Goal: Complete application form: Complete application form

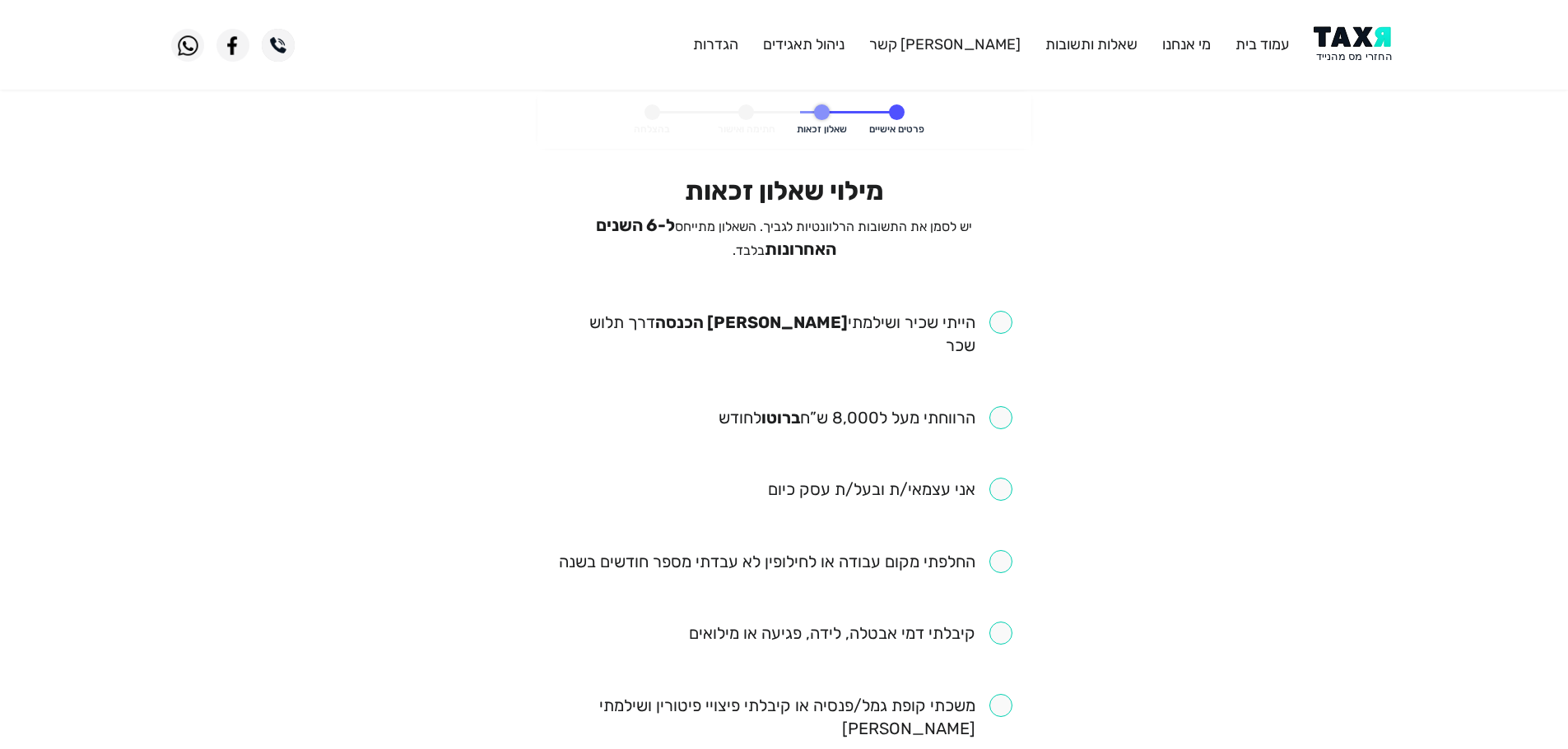
click at [997, 316] on input "checkbox" at bounding box center [784, 333] width 456 height 46
checkbox input "true"
click at [1001, 406] on input "checkbox" at bounding box center [866, 417] width 294 height 23
checkbox input "true"
click at [1002, 550] on input "checkbox" at bounding box center [785, 562] width 454 height 23
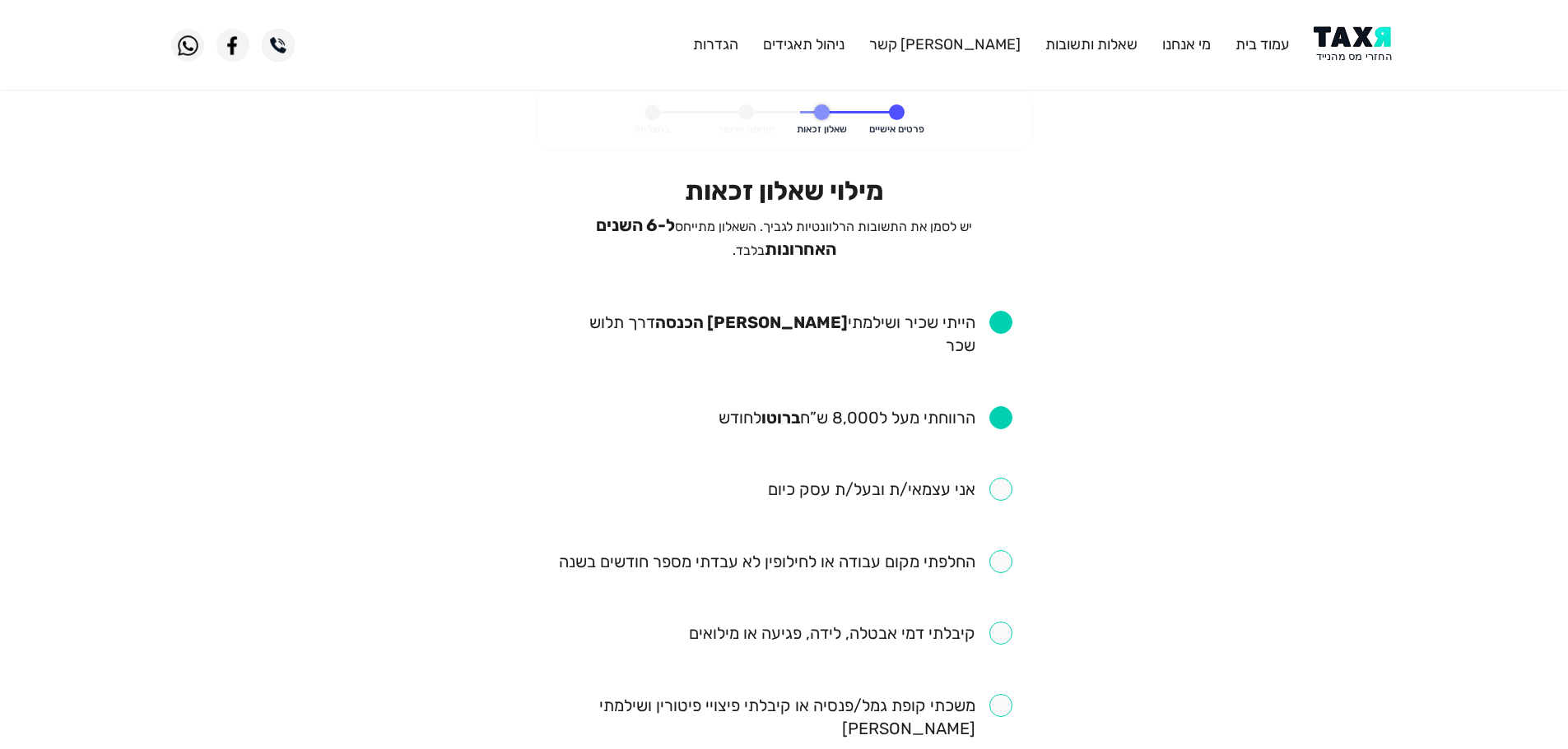
checkbox input "true"
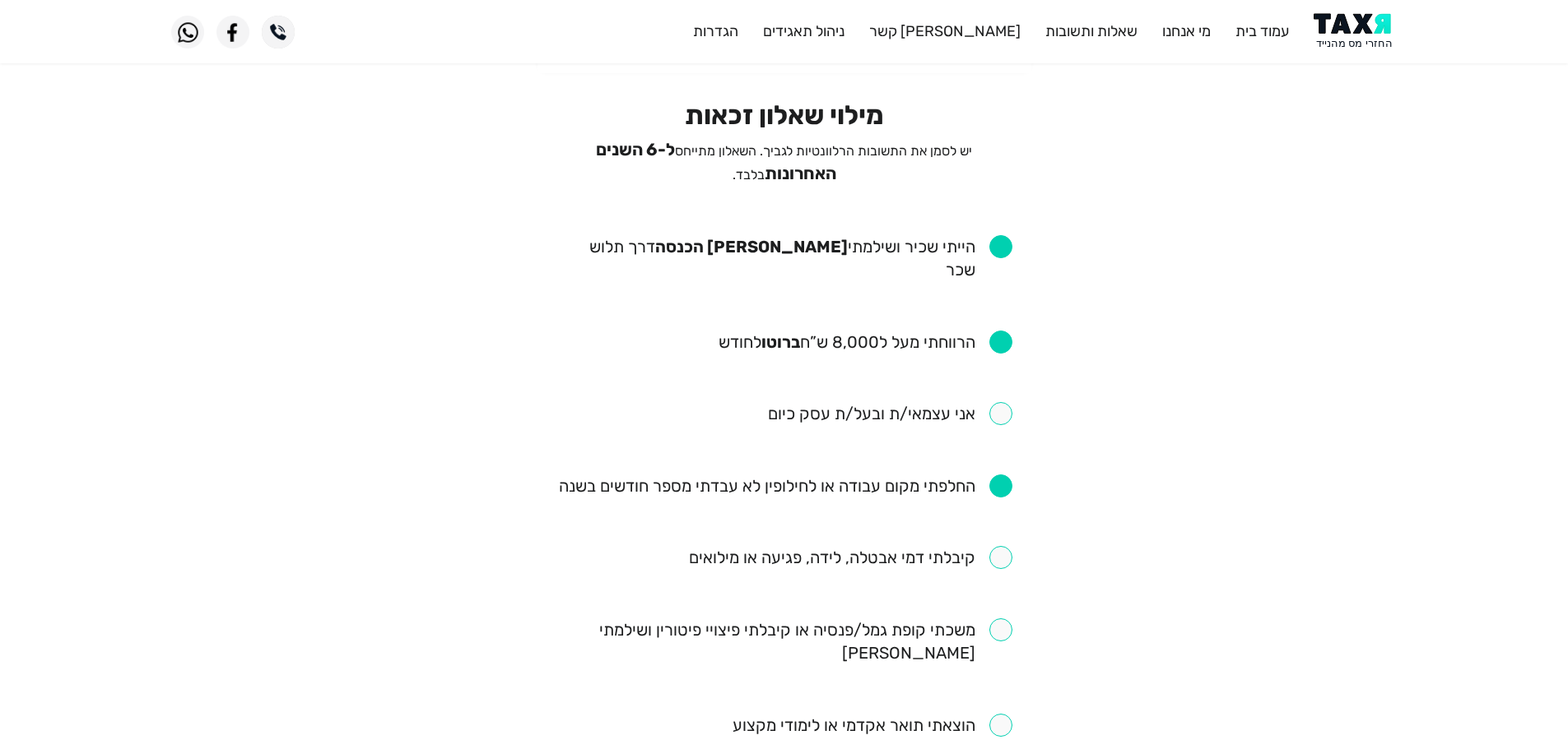
scroll to position [164, 0]
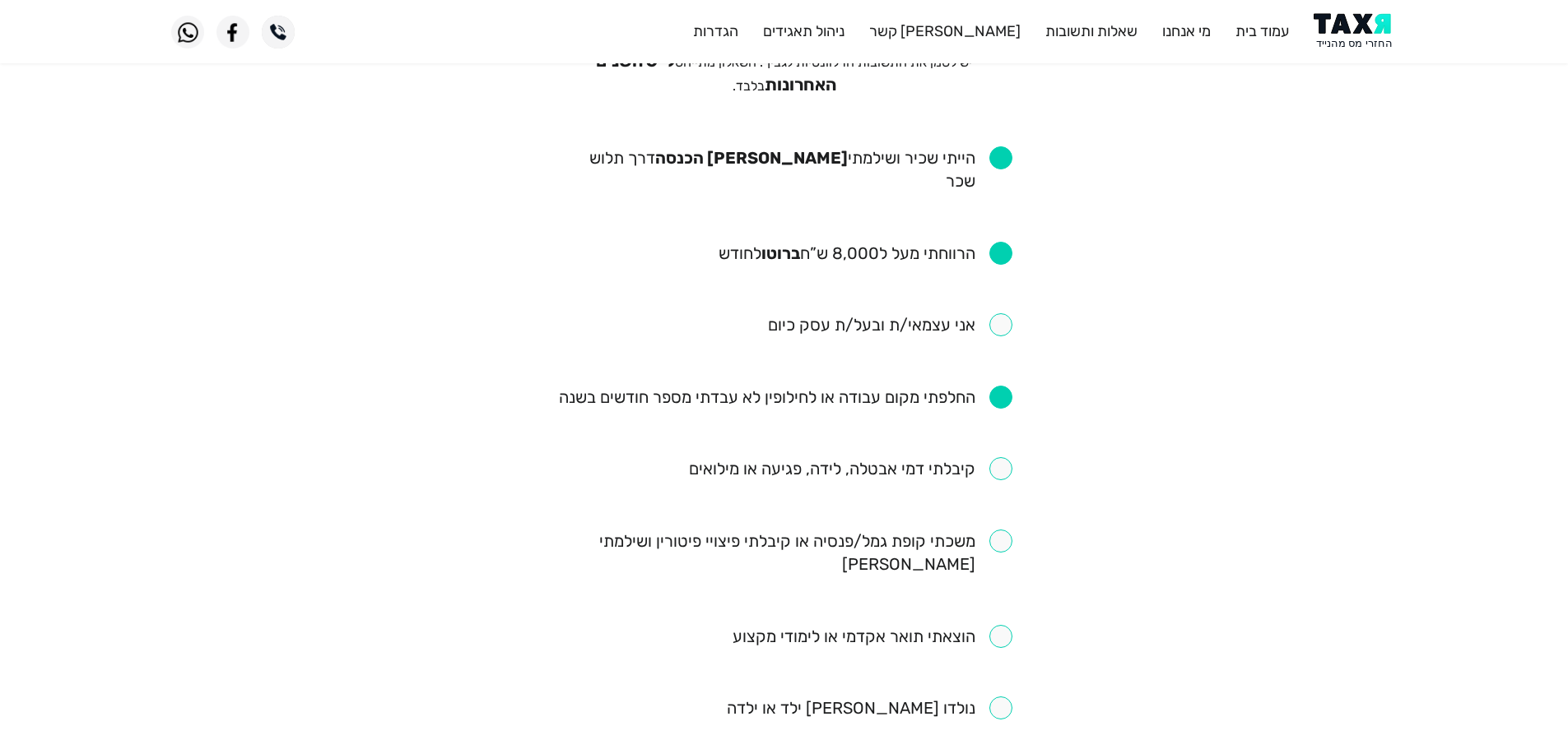
click at [1002, 458] on input "checkbox" at bounding box center [850, 469] width 323 height 23
checkbox input "true"
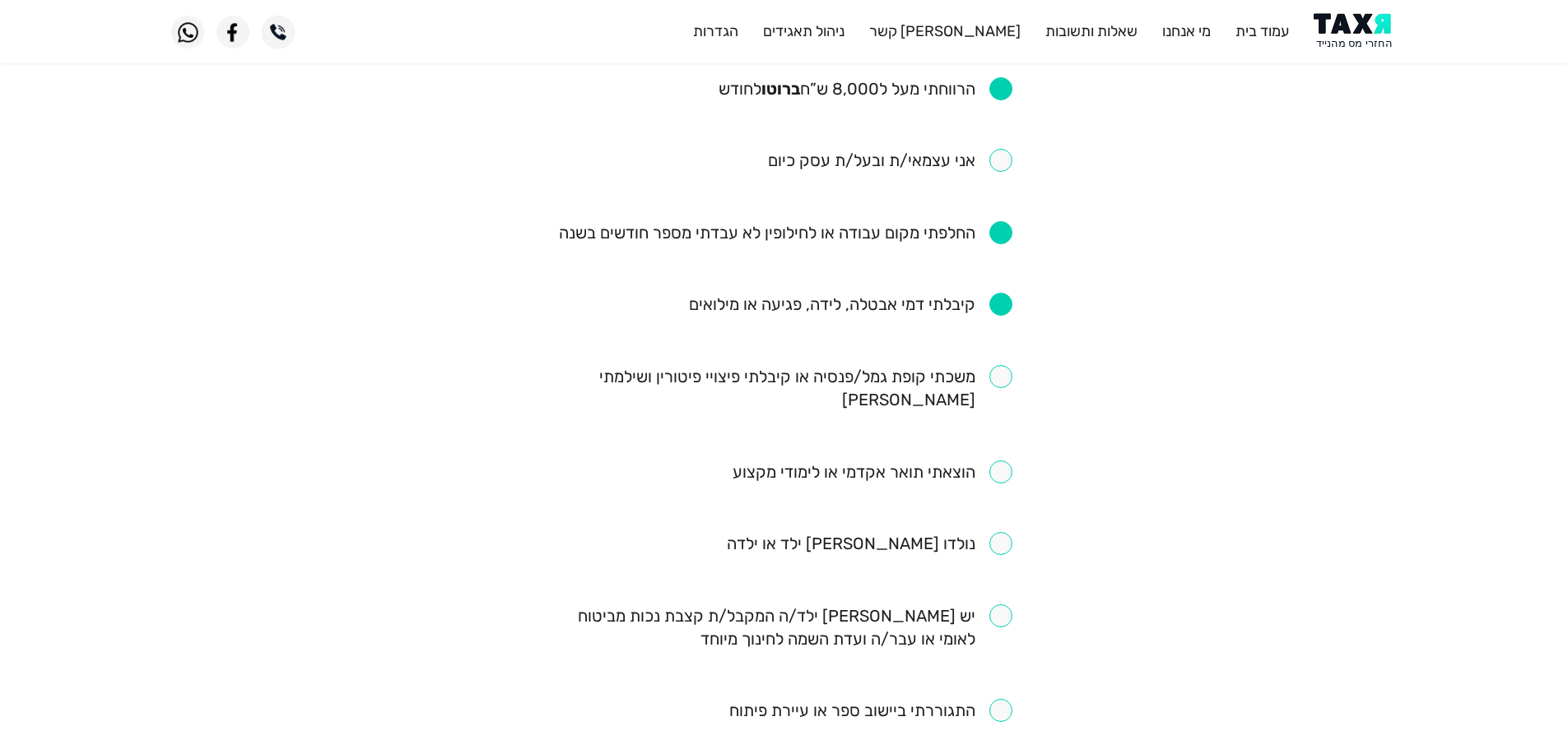
scroll to position [411, 0]
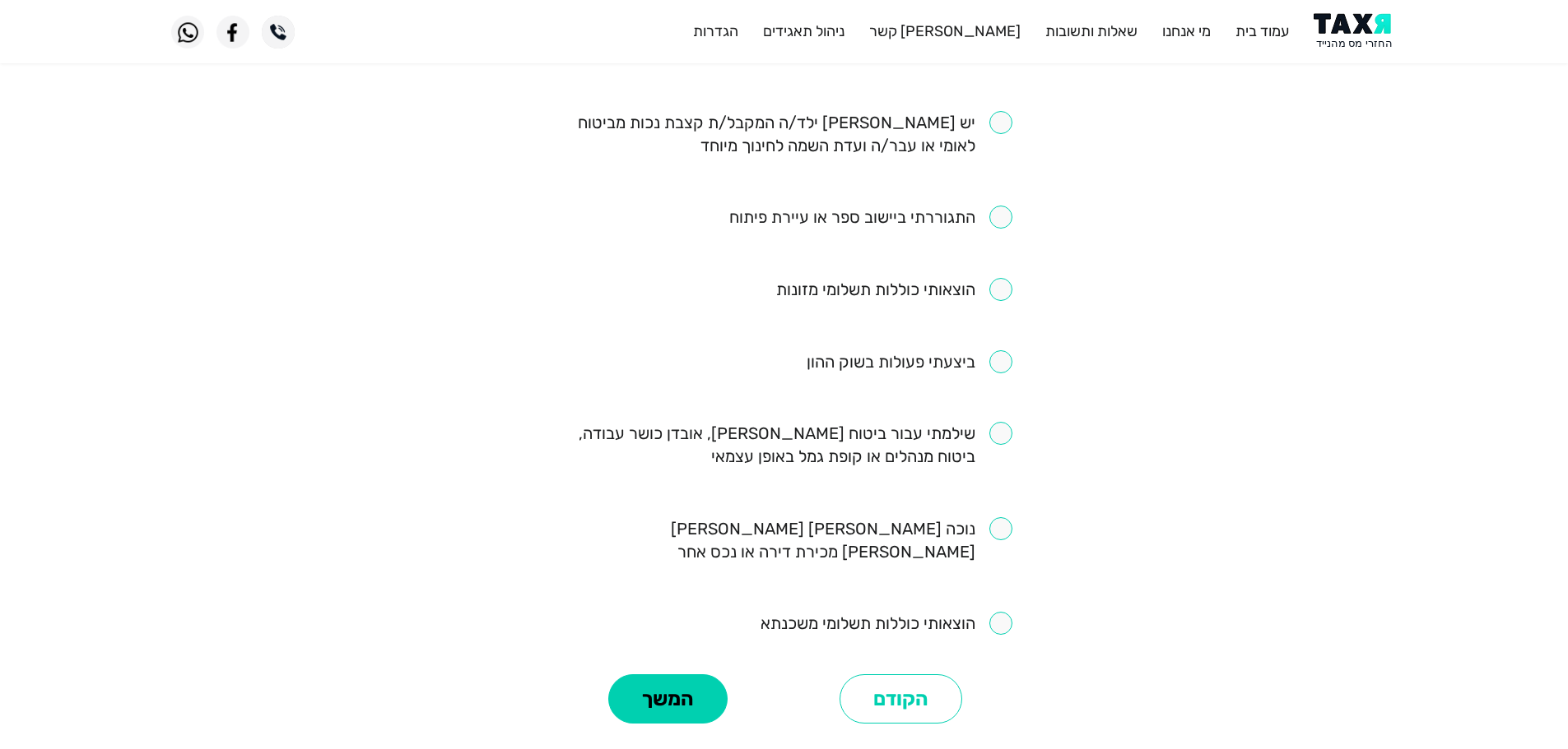
click at [1008, 422] on input "checkbox" at bounding box center [784, 444] width 456 height 46
checkbox input "true"
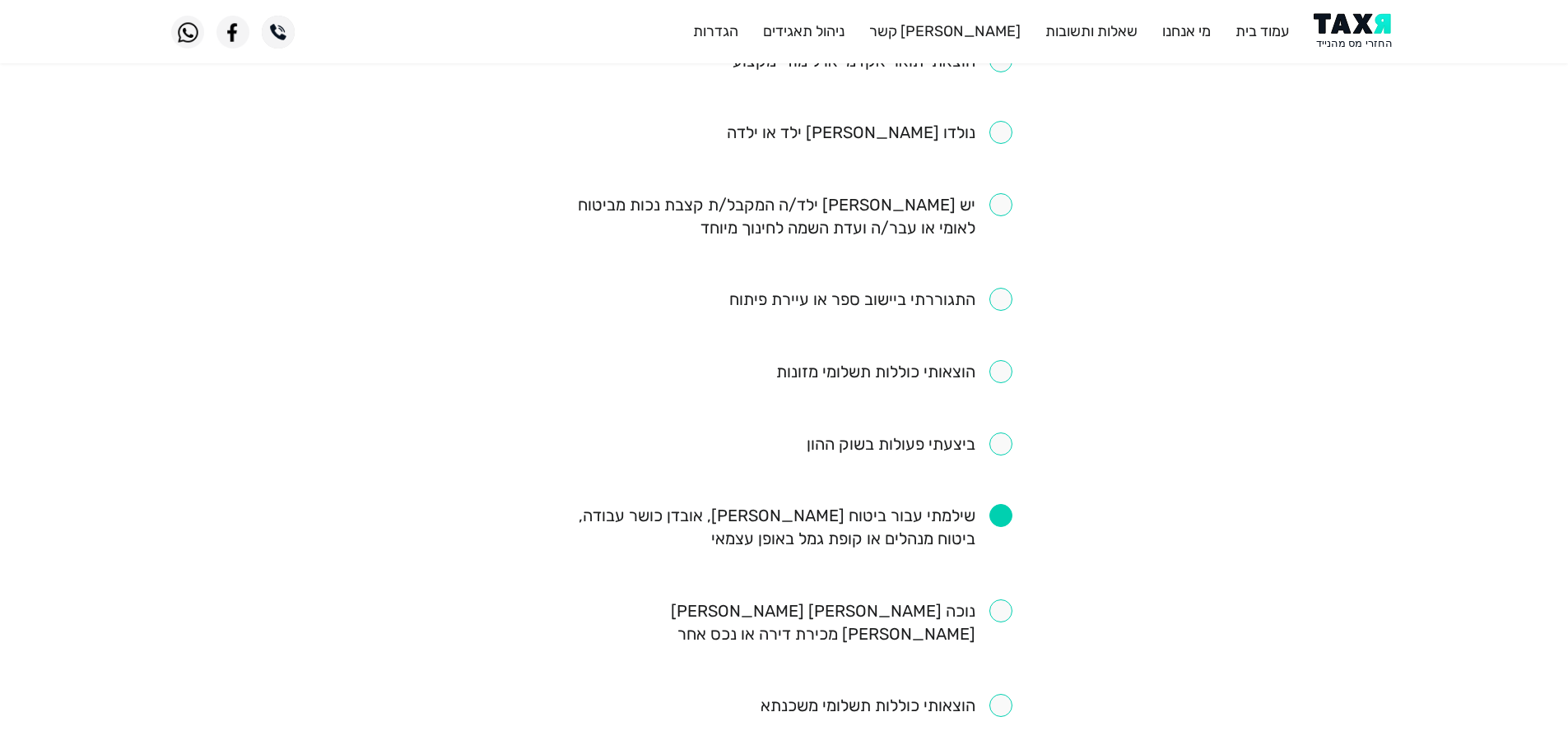
scroll to position [822, 0]
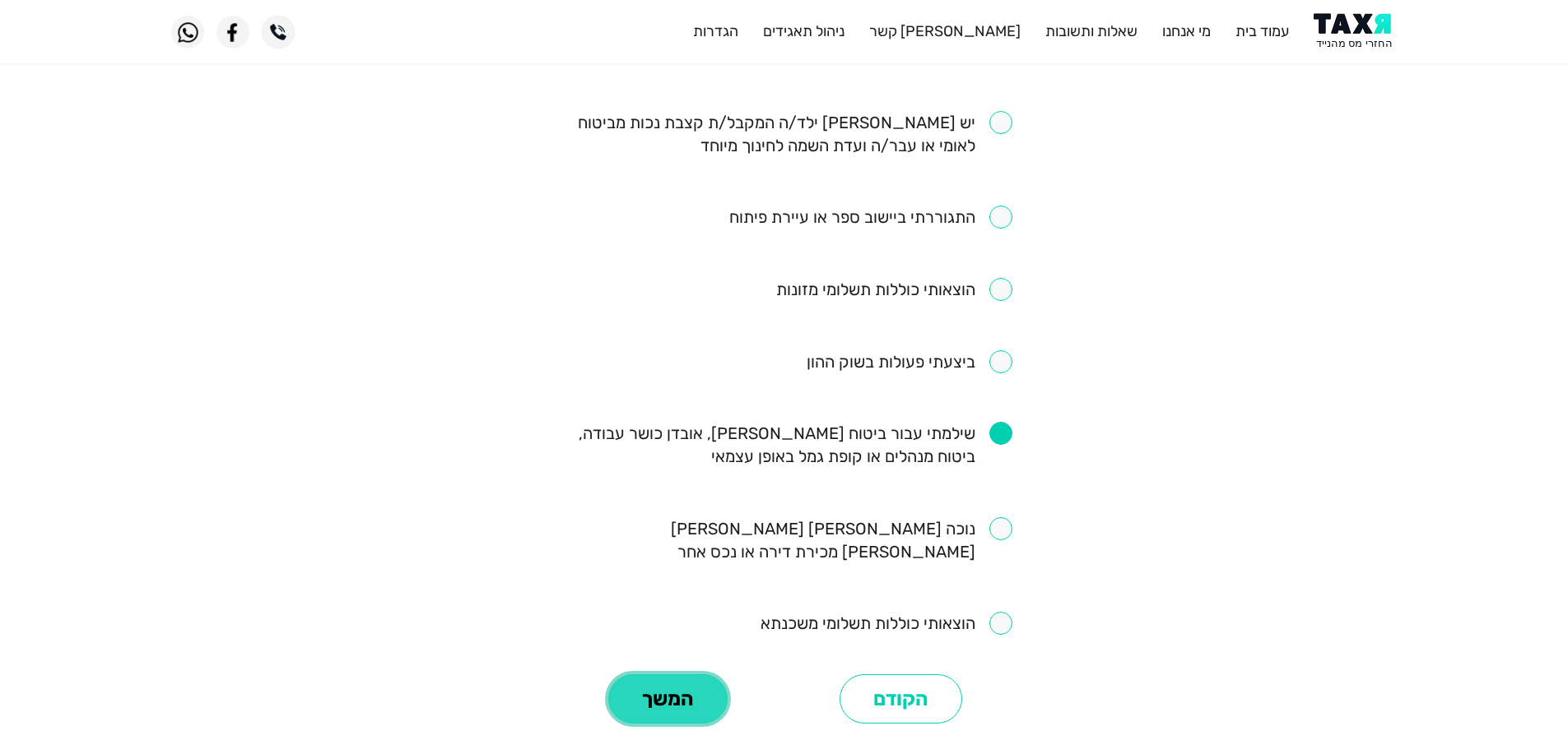
click at [658, 675] on button "המשך" at bounding box center [668, 699] width 119 height 49
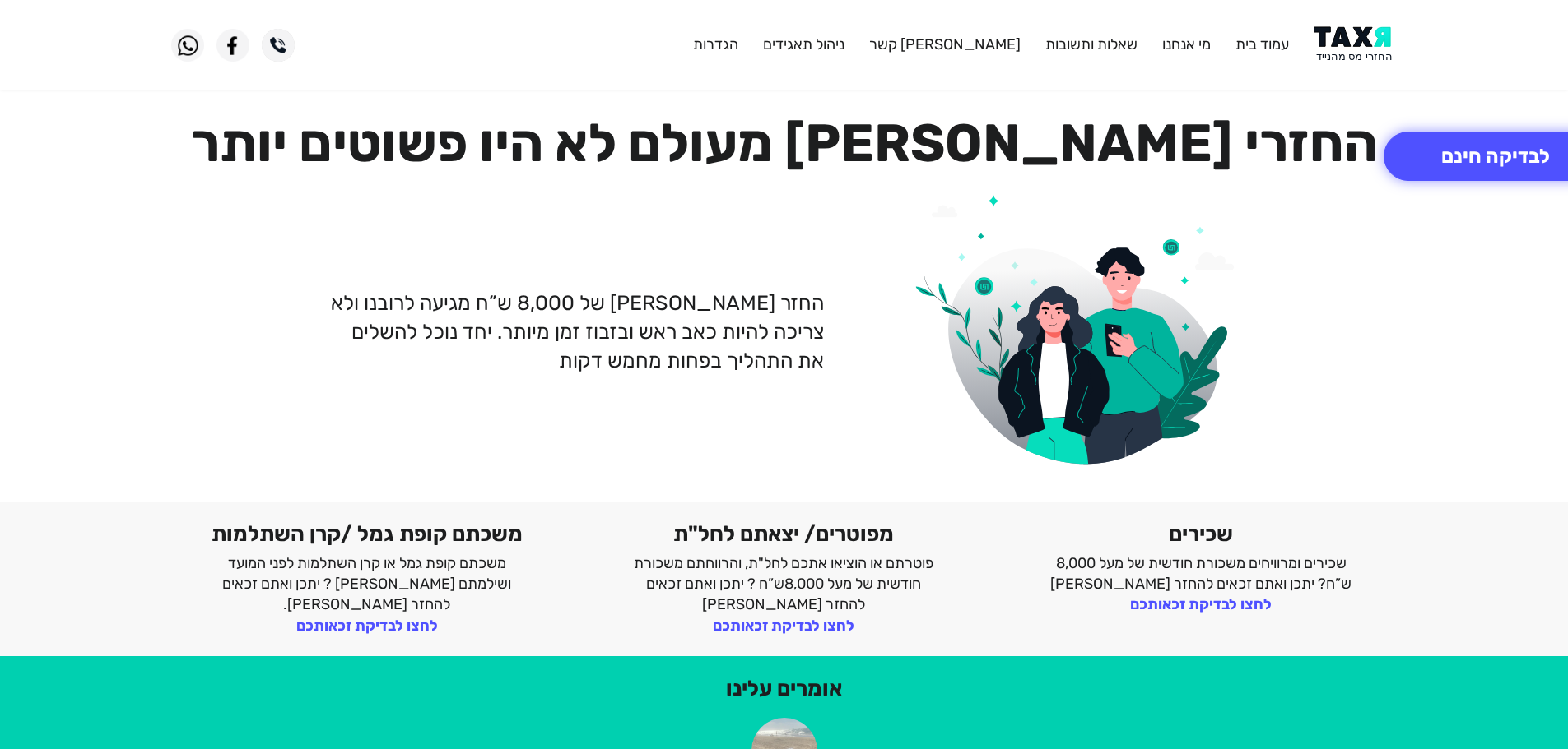
click at [1345, 36] on img at bounding box center [1354, 45] width 83 height 37
click at [1362, 44] on img at bounding box center [1354, 45] width 83 height 37
click at [1354, 41] on img at bounding box center [1354, 45] width 83 height 37
click at [1341, 68] on header "עמוד בית מי אנחנו שאלות ותשובות צור קשר ניהול תאגידים הגדרות" at bounding box center [784, 45] width 1568 height 89
click at [1349, 52] on img at bounding box center [1354, 45] width 83 height 37
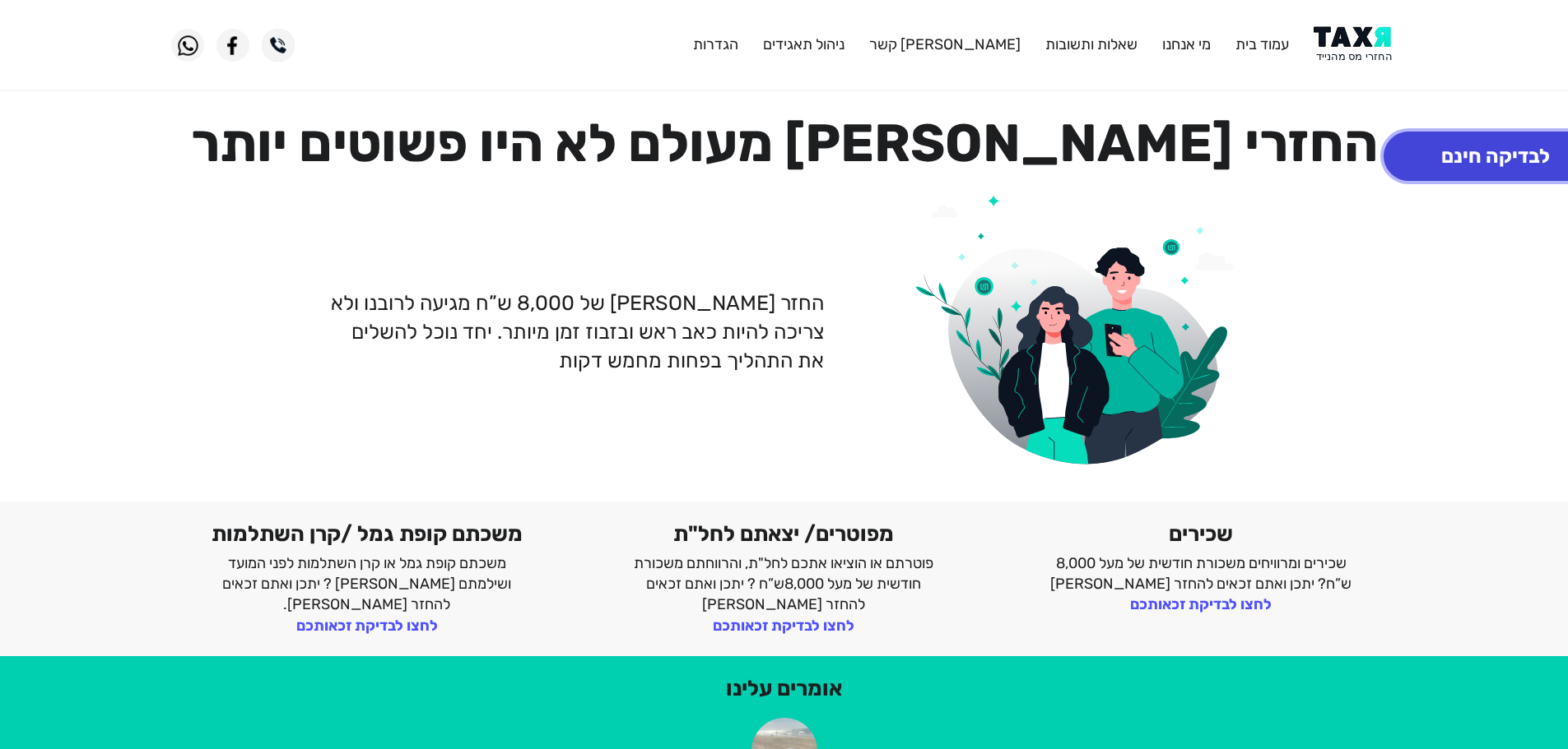
click at [1508, 155] on button "לבדיקה חינם" at bounding box center [1495, 156] width 224 height 49
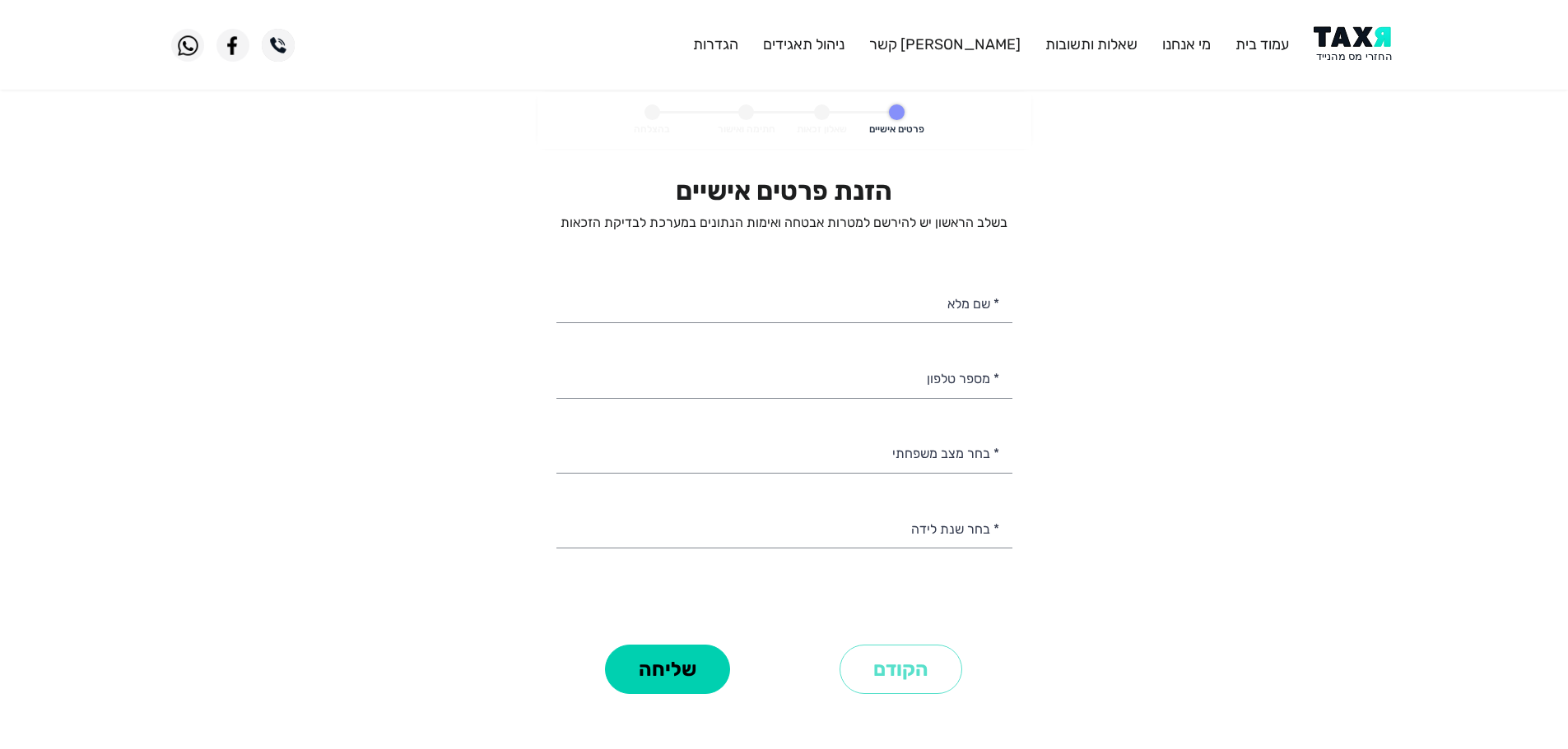
select select
click at [905, 387] on input "* מספר טלפון" at bounding box center [784, 377] width 456 height 42
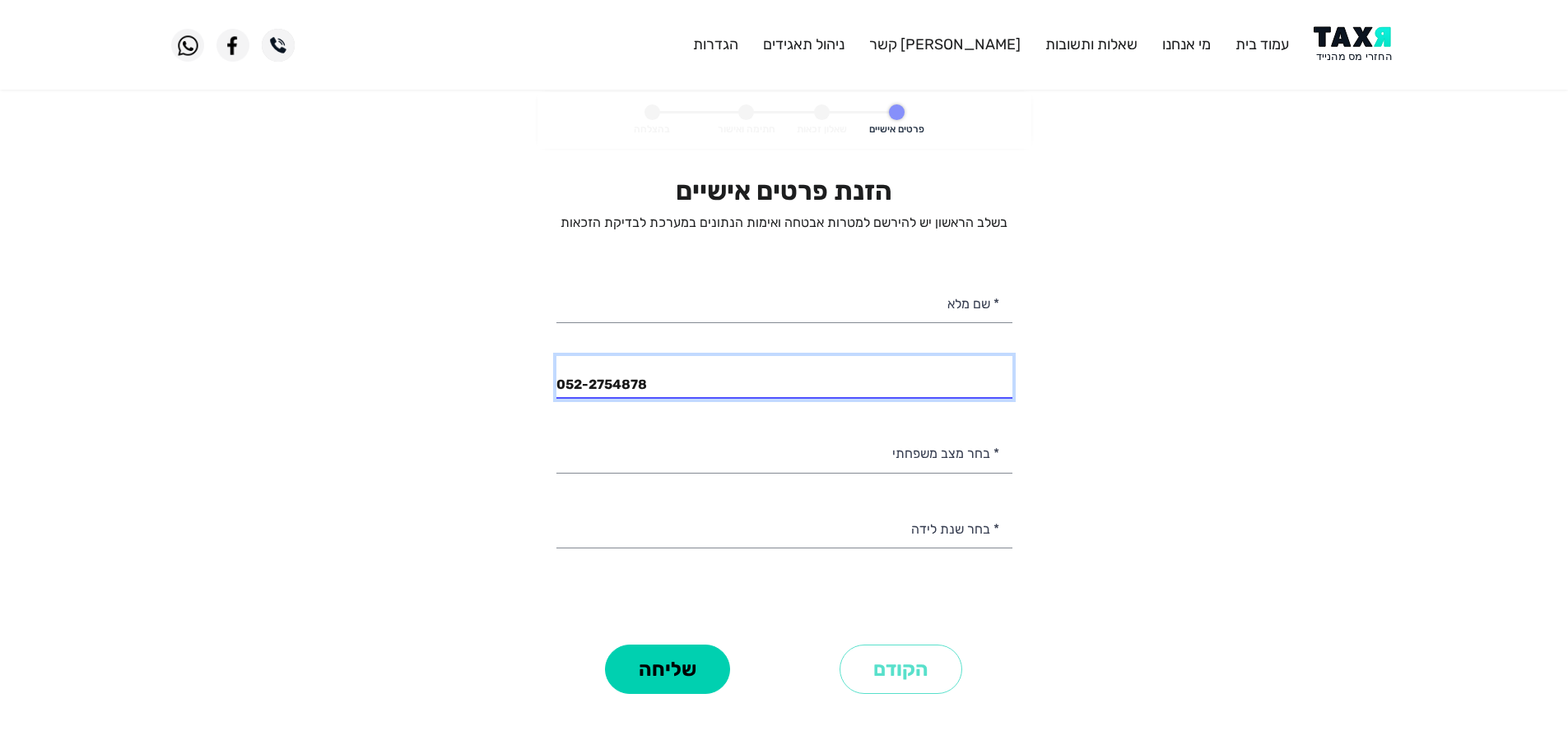
type input "052-2754878"
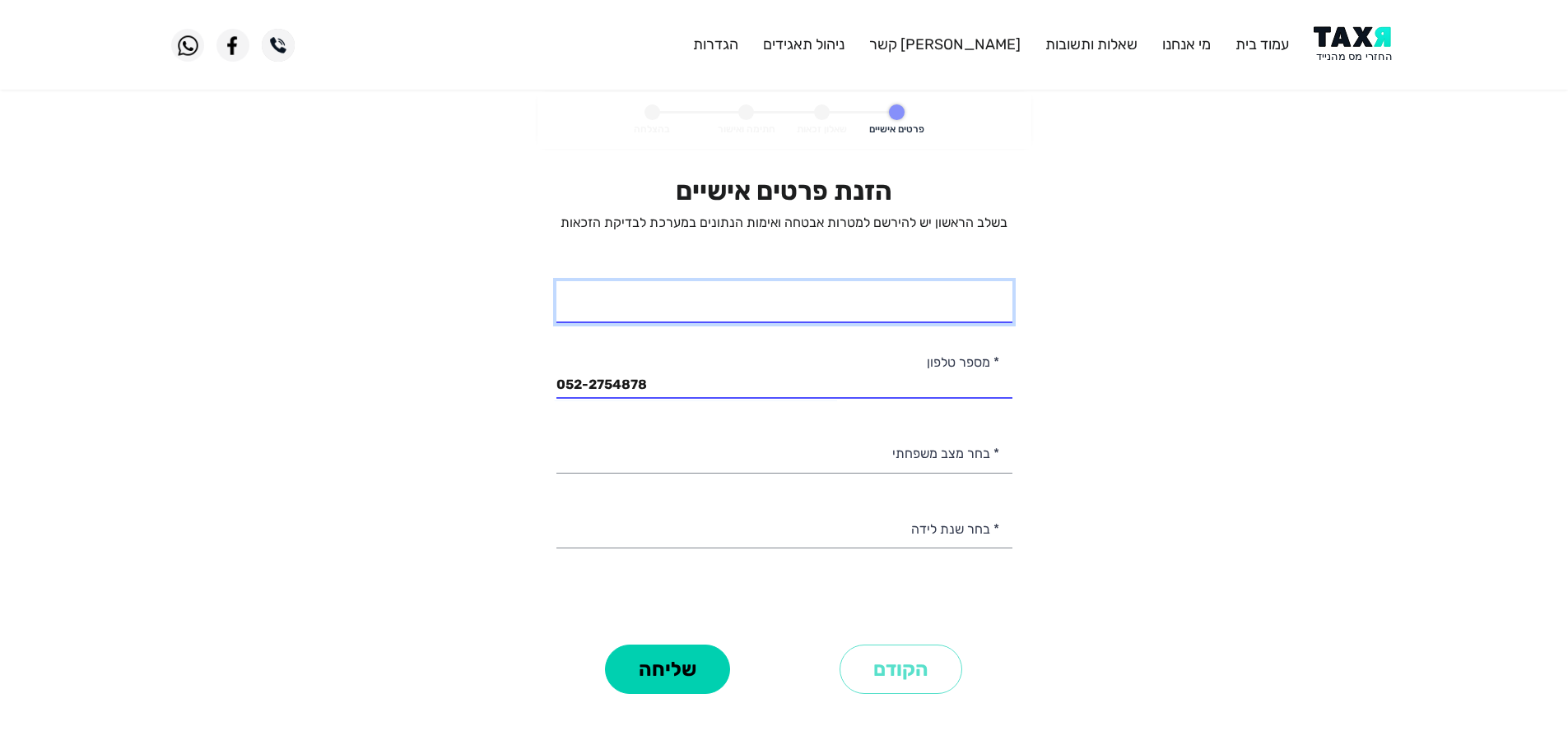
click at [990, 309] on input "* שם מלא" at bounding box center [784, 302] width 456 height 42
type input "[PERSON_NAME]"
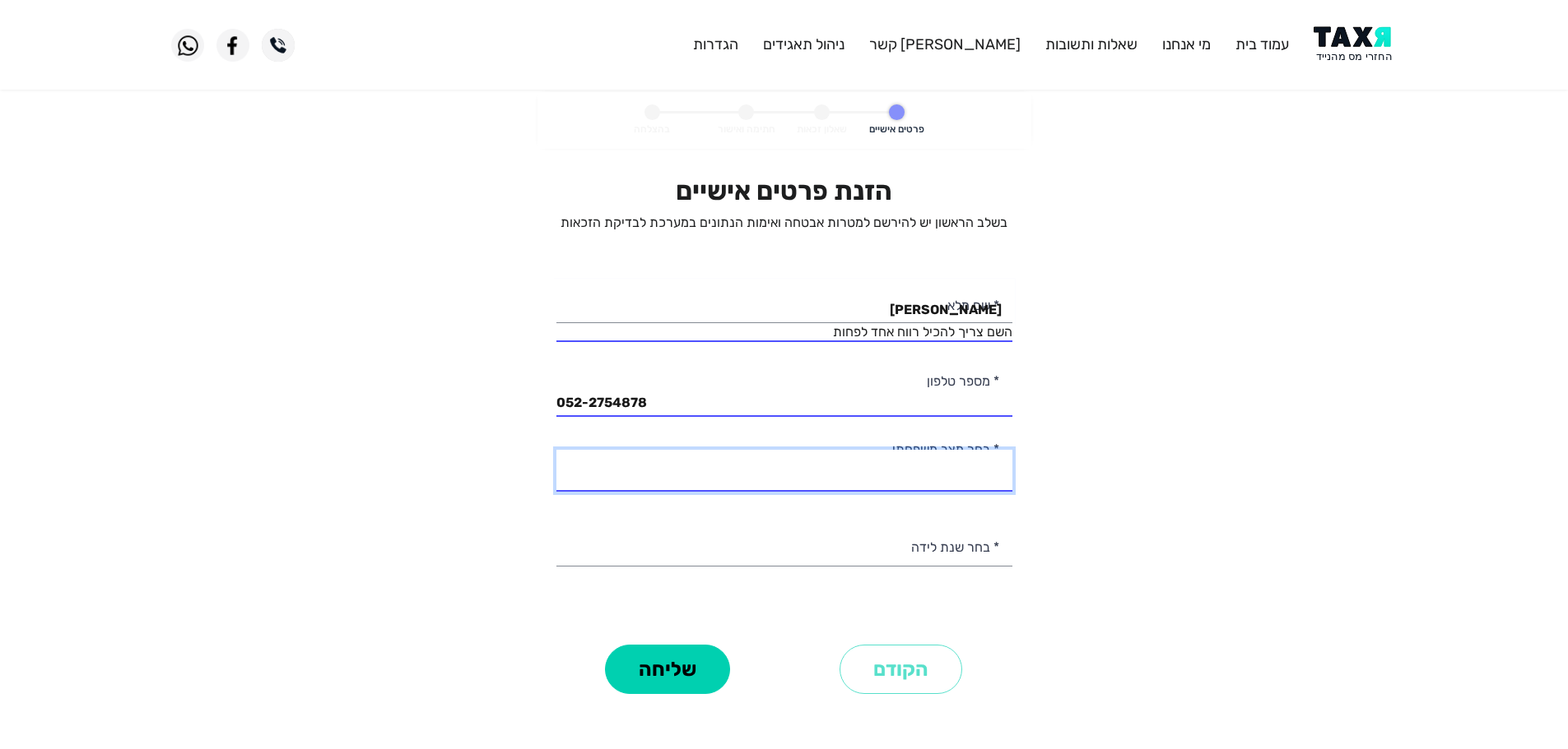
click at [982, 453] on select "רווק/ה נשוי/[PERSON_NAME]/ה אלמן/נה" at bounding box center [784, 471] width 456 height 42
select select "1: Single"
click at [556, 450] on select "רווק/ה נשוי/[PERSON_NAME]/ה אלמן/נה" at bounding box center [784, 471] width 456 height 42
click at [885, 314] on input "[PERSON_NAME]" at bounding box center [784, 302] width 456 height 42
click at [939, 307] on input "[PERSON_NAME]" at bounding box center [784, 302] width 456 height 42
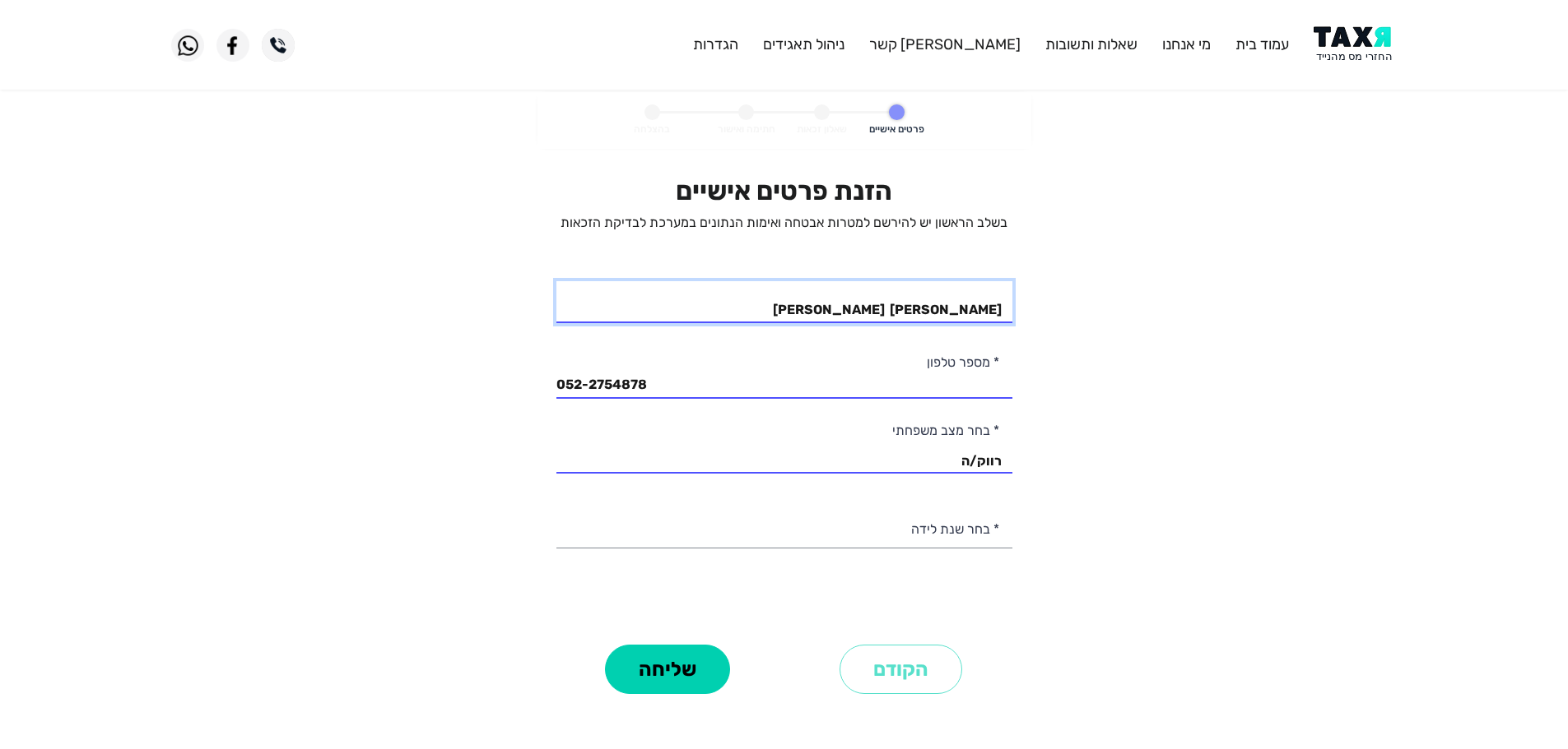
type input "[PERSON_NAME] [PERSON_NAME]"
click at [947, 459] on select "רווק/ה נשוי/[PERSON_NAME]/ה אלמן/נה" at bounding box center [784, 452] width 456 height 42
click at [556, 431] on select "רווק/ה נשוי/[PERSON_NAME]/ה אלמן/נה" at bounding box center [784, 452] width 456 height 42
click at [977, 537] on select "2003 2002 2001 2000 1999 1998 1997 1996 1995 1994 1993 1992 1991 1990 1989 1988…" at bounding box center [784, 528] width 456 height 42
select select "1: 2003"
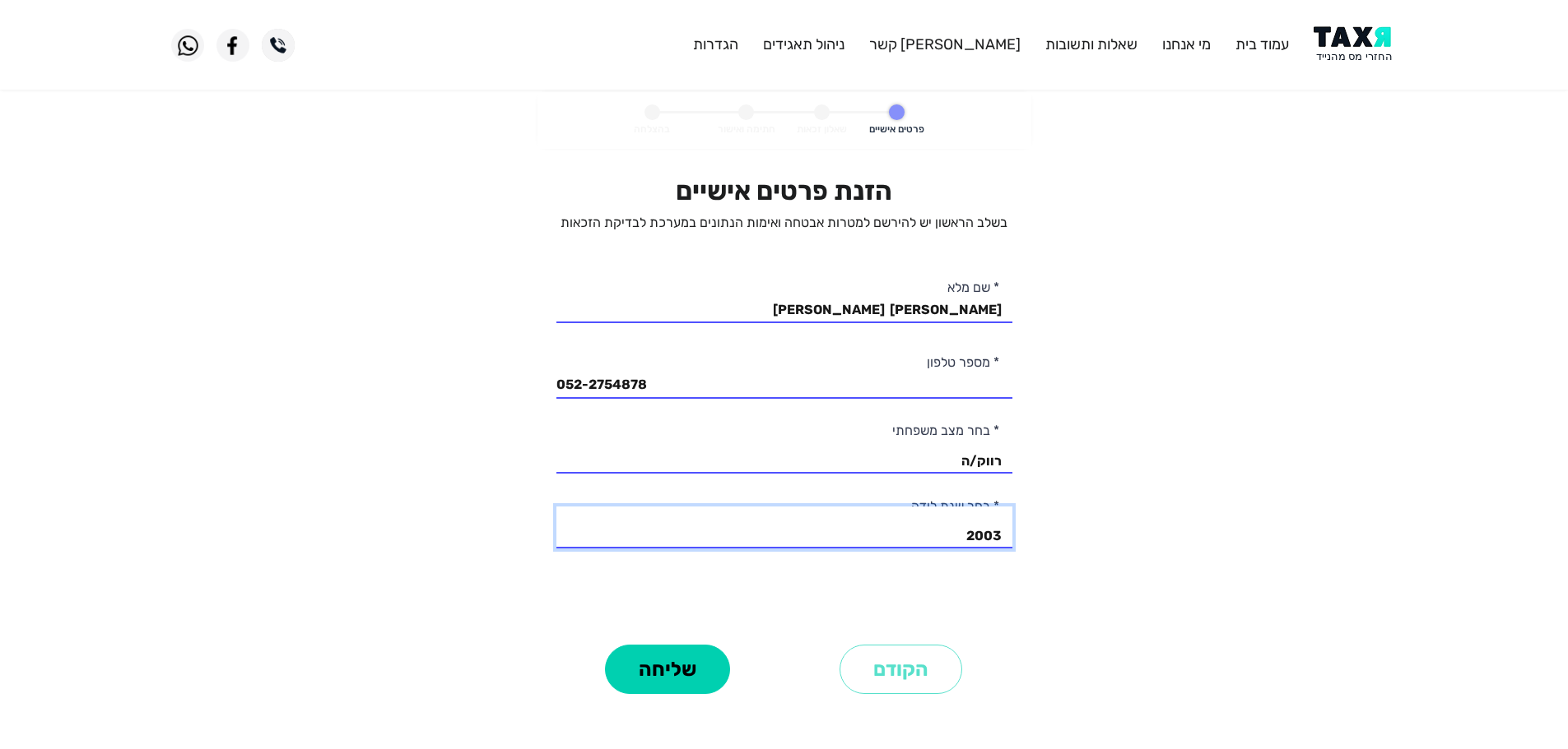
click at [556, 507] on select "2003 2002 2001 2000 1999 1998 1997 1996 1995 1994 1993 1992 1991 1990 1989 1988…" at bounding box center [784, 528] width 456 height 42
click at [706, 670] on button "שליחה" at bounding box center [667, 669] width 125 height 49
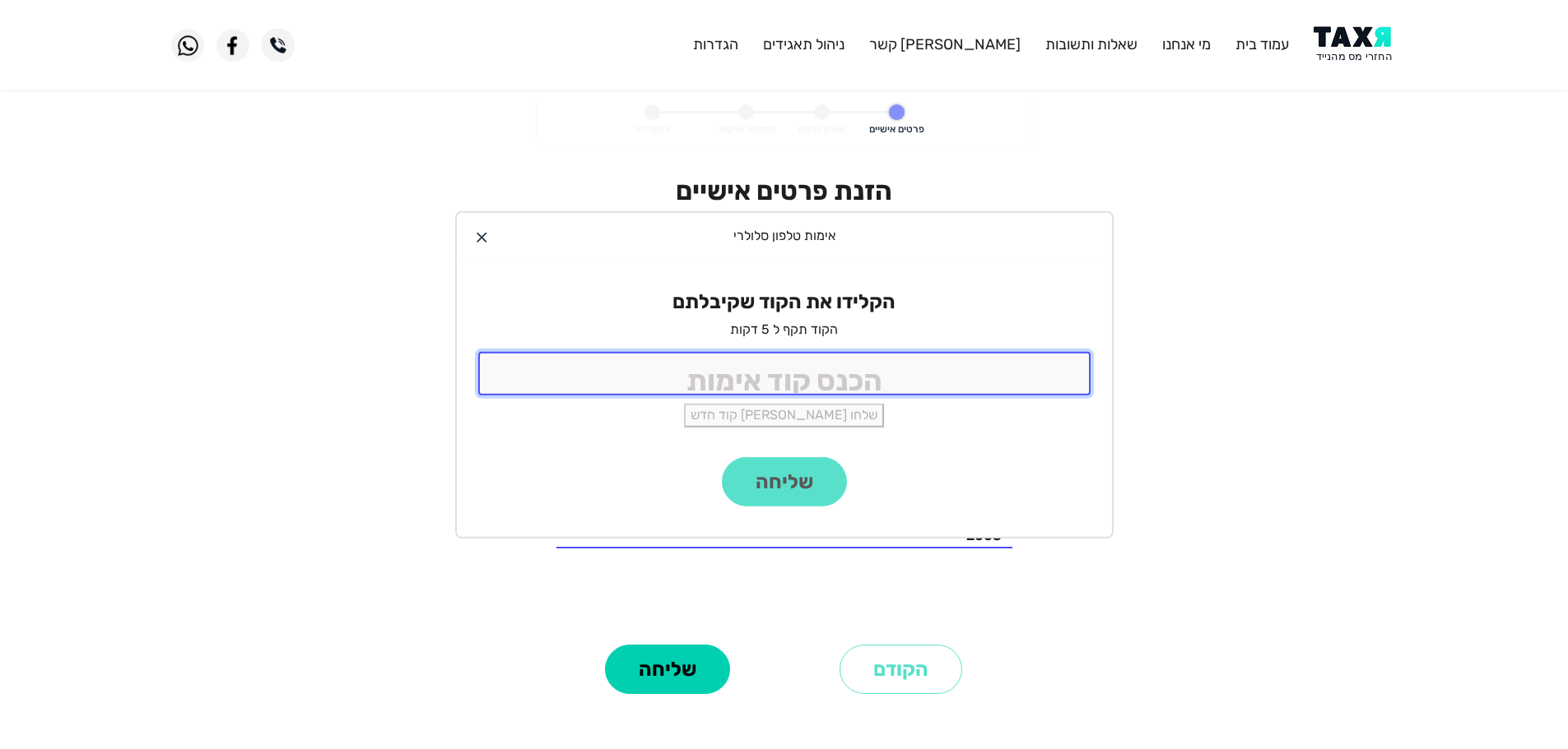
click at [800, 371] on input "tel" at bounding box center [784, 374] width 612 height 44
type input "9988"
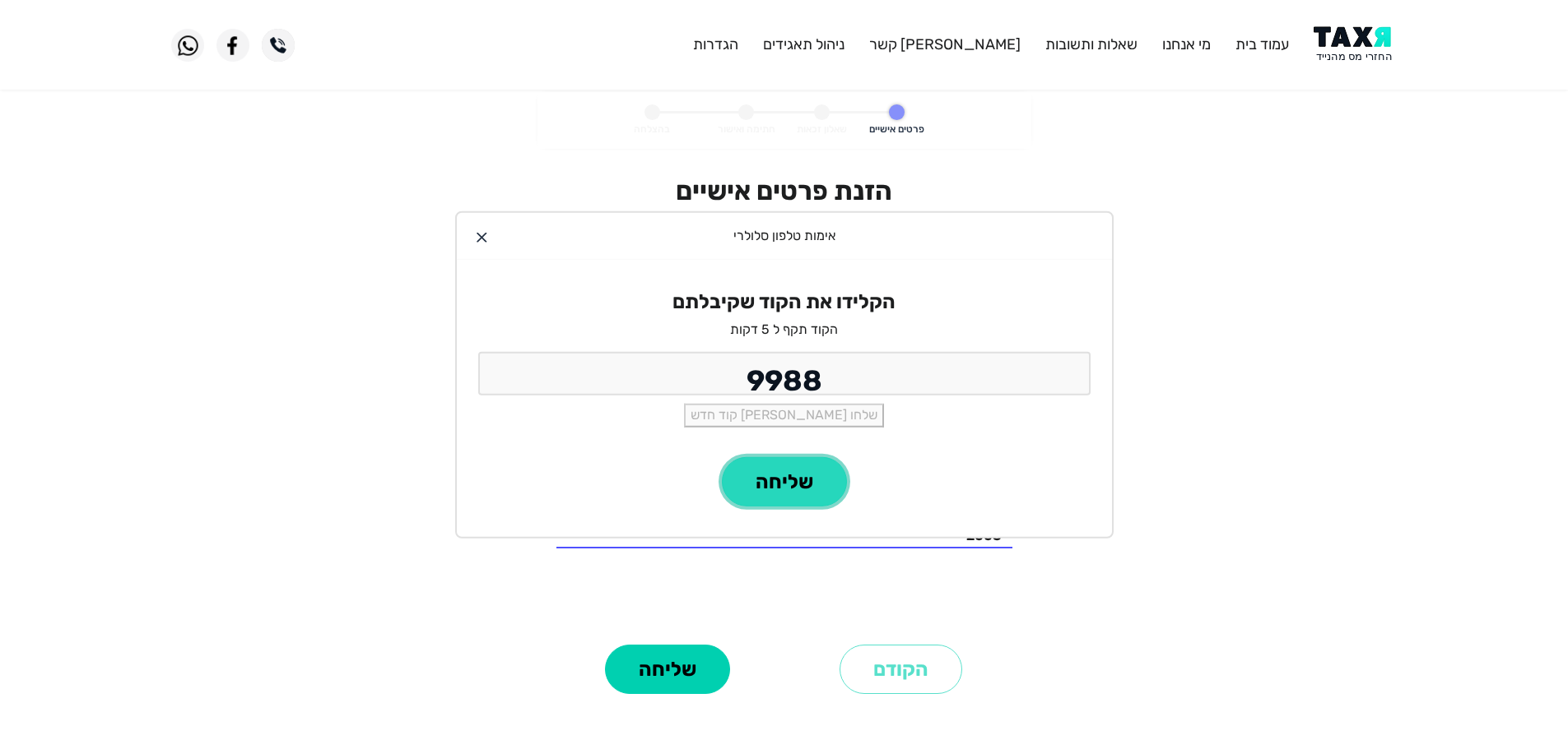
drag, startPoint x: 763, startPoint y: 474, endPoint x: 754, endPoint y: 472, distance: 9.2
click at [761, 474] on button "שליחה" at bounding box center [784, 482] width 125 height 49
